Goal: Information Seeking & Learning: Learn about a topic

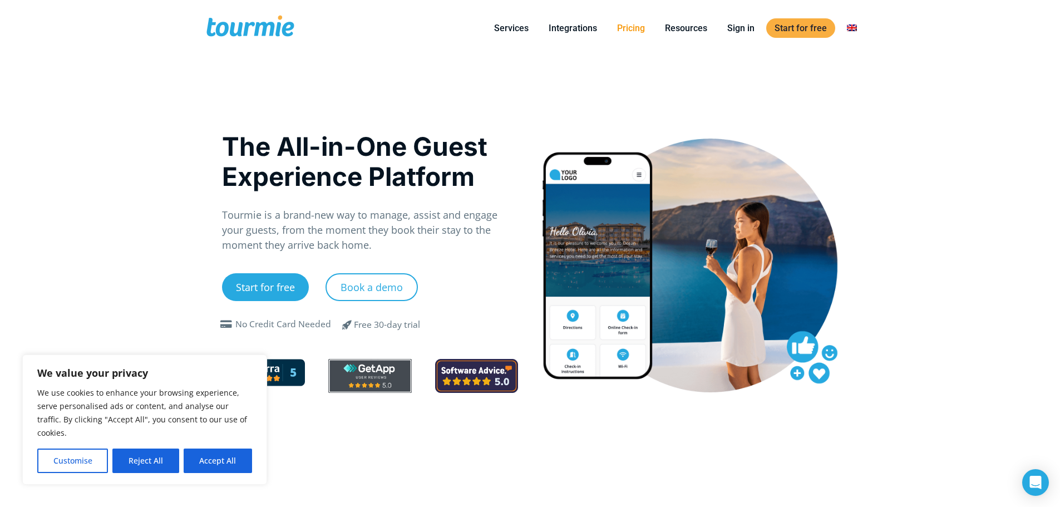
click at [633, 26] on link "Pricing" at bounding box center [631, 28] width 45 height 14
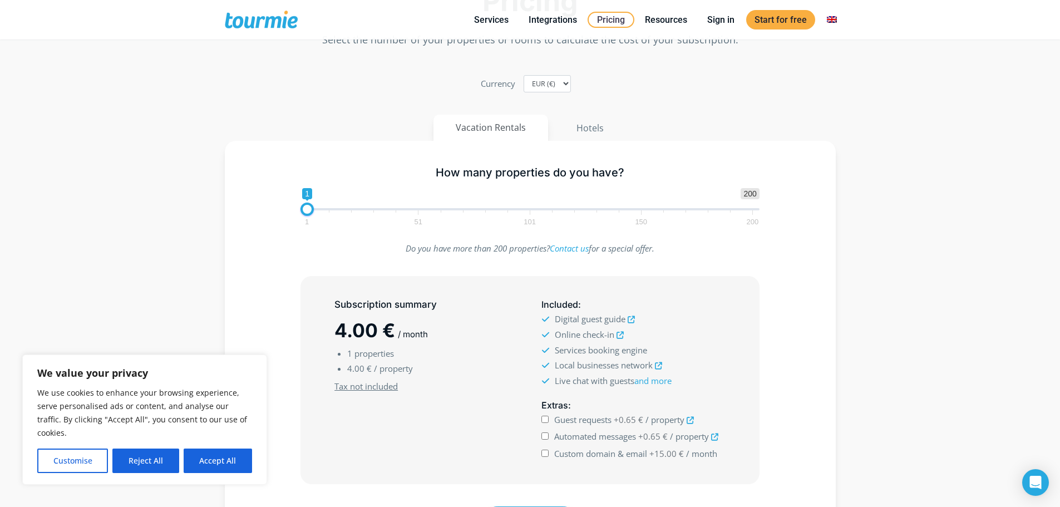
scroll to position [111, 0]
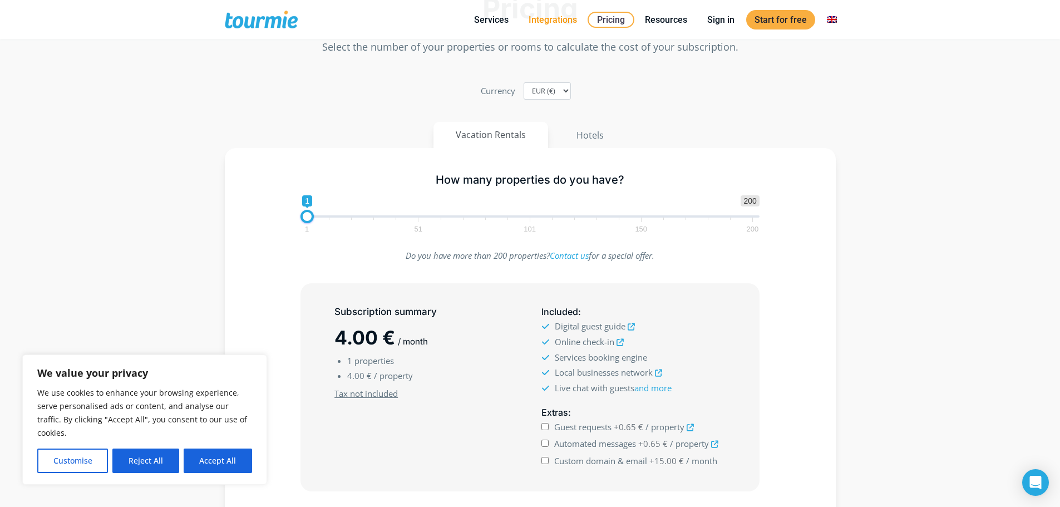
click at [572, 23] on link "Integrations" at bounding box center [552, 20] width 65 height 14
